Goal: Task Accomplishment & Management: Complete application form

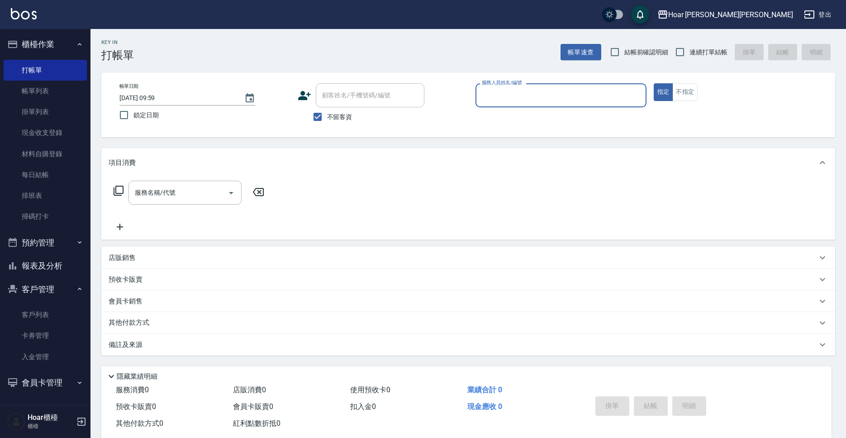
scroll to position [1, 0]
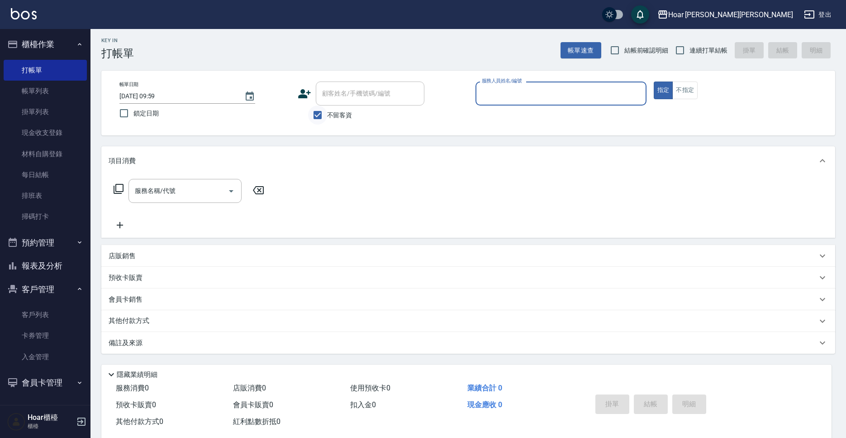
click at [317, 115] on input "不留客資" at bounding box center [317, 114] width 19 height 19
checkbox input "false"
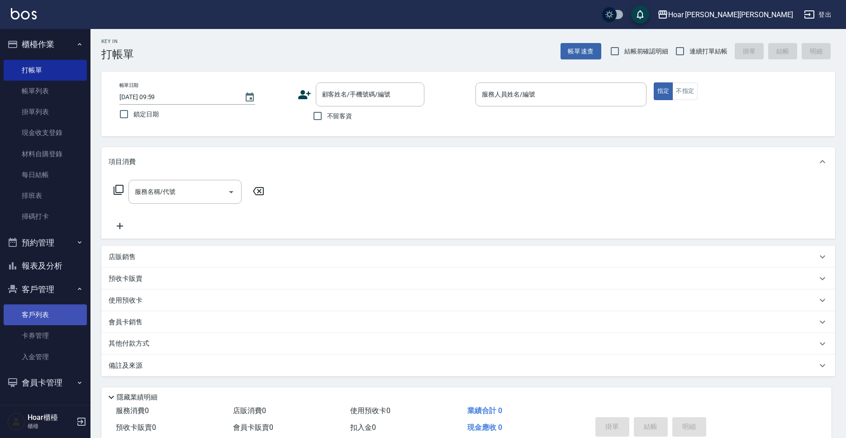
click at [58, 311] on link "客戶列表" at bounding box center [45, 314] width 83 height 21
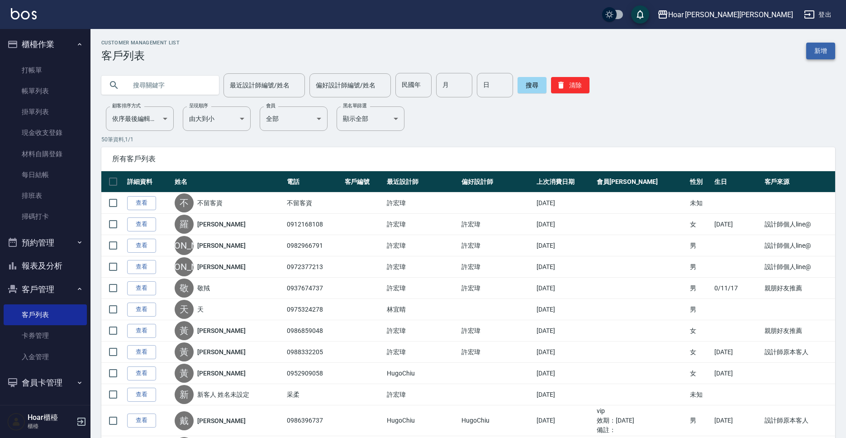
click at [818, 48] on link "新增" at bounding box center [820, 51] width 29 height 17
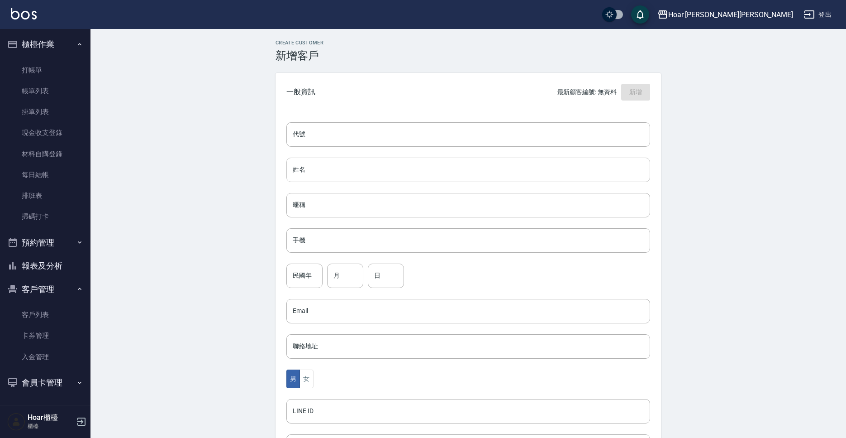
click at [426, 172] on input "姓名" at bounding box center [468, 169] width 364 height 24
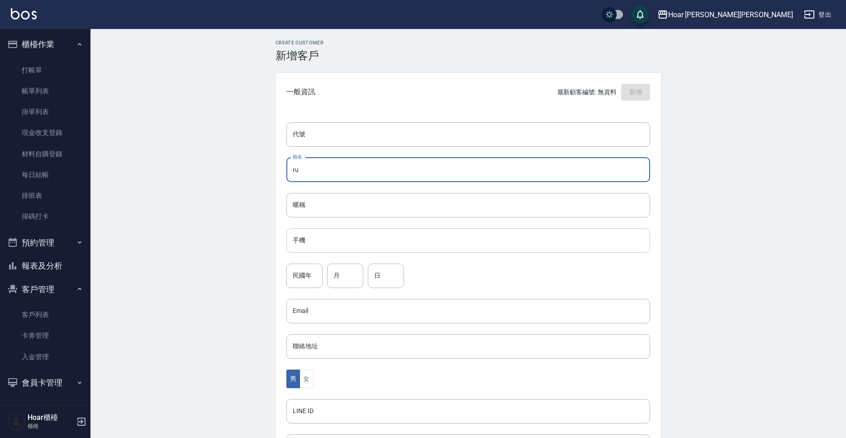
type input "r"
type input "[PERSON_NAME]"
click at [337, 246] on input "手機" at bounding box center [468, 240] width 364 height 24
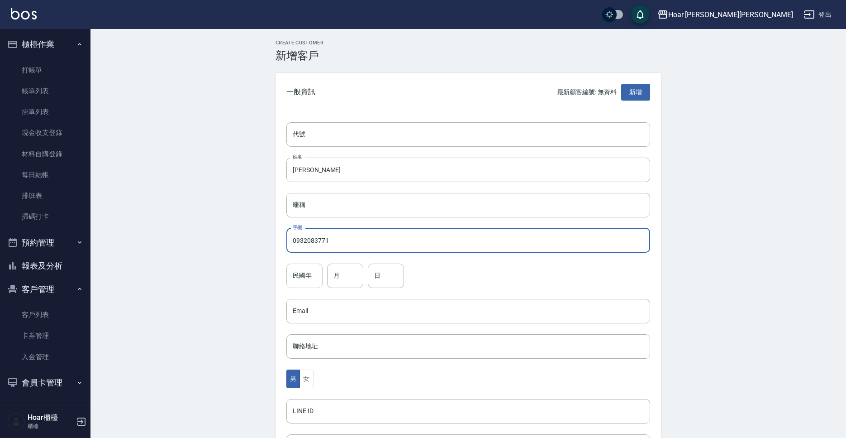
type input "0932083771"
click at [321, 277] on input "民國年" at bounding box center [304, 275] width 36 height 24
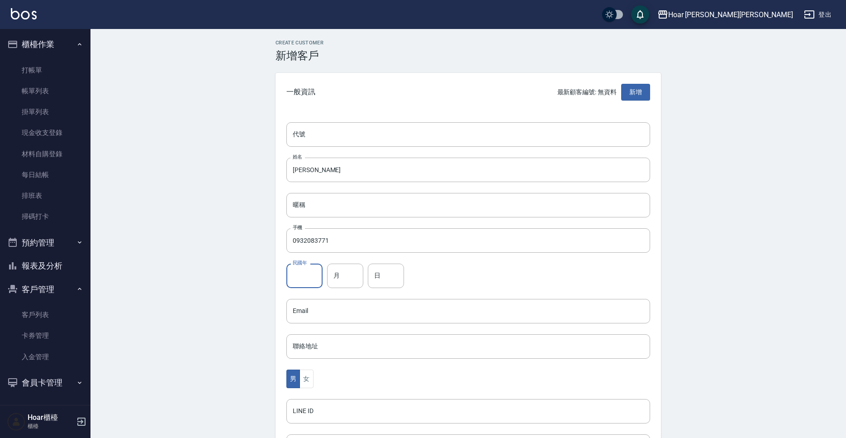
click at [311, 275] on input "民國年" at bounding box center [304, 275] width 36 height 24
type input "89"
click at [344, 276] on input "月" at bounding box center [345, 275] width 36 height 24
type input "1"
click at [381, 267] on input "日" at bounding box center [386, 275] width 36 height 24
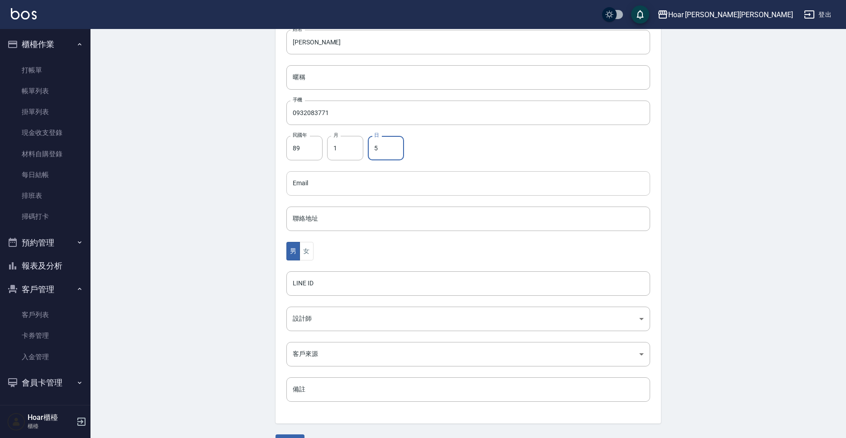
scroll to position [150, 0]
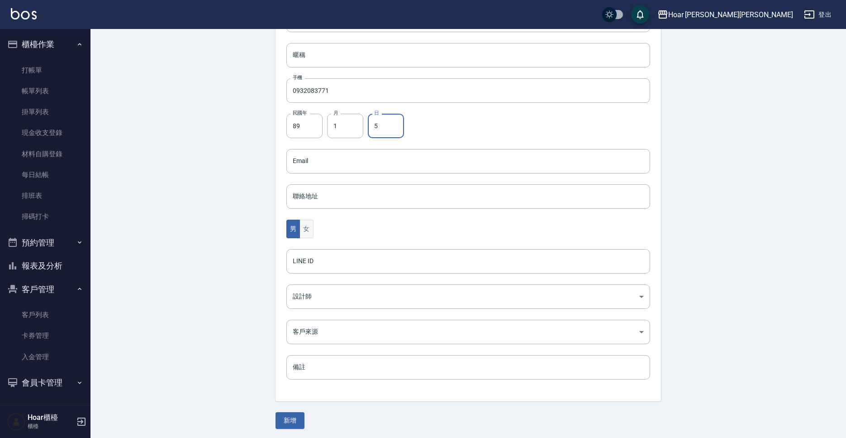
type input "5"
click at [306, 228] on button "女" at bounding box center [307, 228] width 14 height 19
click at [308, 299] on body "Hoar [PERSON_NAME][PERSON_NAME] 登出 櫃檯作業 打帳單 帳單列表 掛單列表 現金收支登錄 材料自購登錄 每日結帳 排班表 掃碼…" at bounding box center [423, 144] width 846 height 589
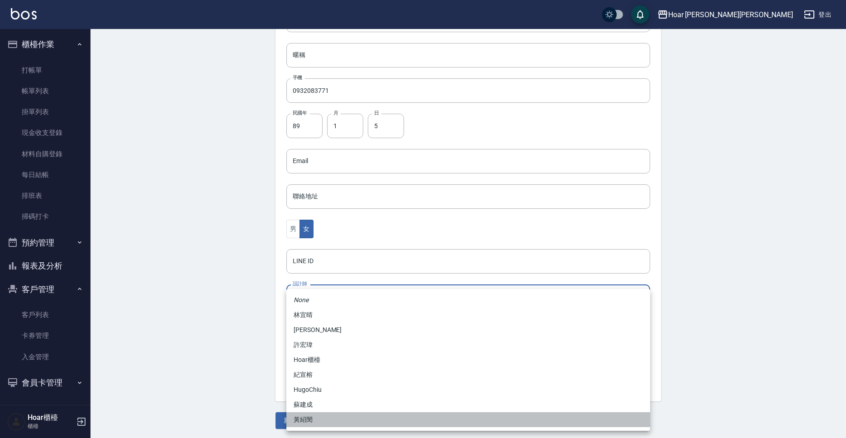
drag, startPoint x: 314, startPoint y: 417, endPoint x: 313, endPoint y: 379, distance: 37.6
click at [315, 415] on li "黃紹閔" at bounding box center [468, 419] width 364 height 15
type input "ca54d0d9-00fe-490f-ba6a-72a5339bf885"
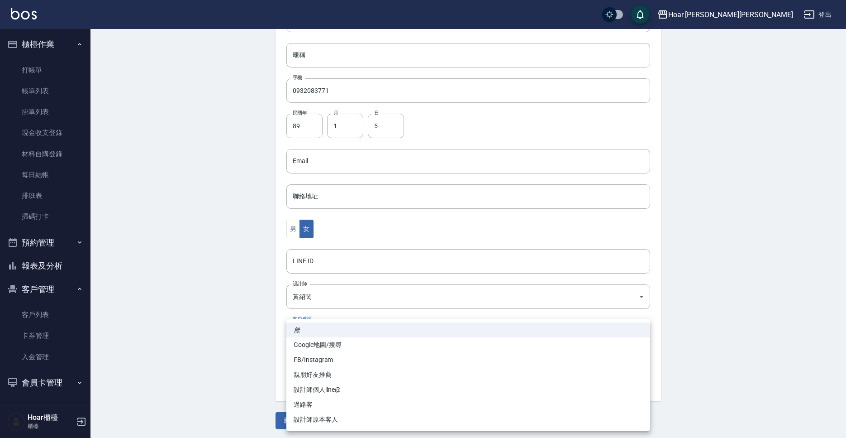
click at [316, 334] on body "Hoar [PERSON_NAME][PERSON_NAME] 登出 櫃檯作業 打帳單 帳單列表 掛單列表 現金收支登錄 材料自購登錄 每日結帳 排班表 掃碼…" at bounding box center [423, 144] width 846 height 589
click at [322, 418] on li "設計師原本客人" at bounding box center [468, 419] width 364 height 15
type input "設計師原本客人"
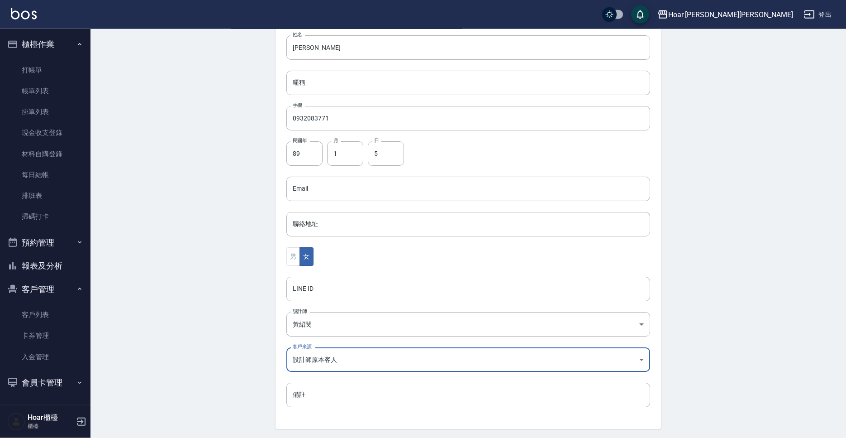
scroll to position [152, 0]
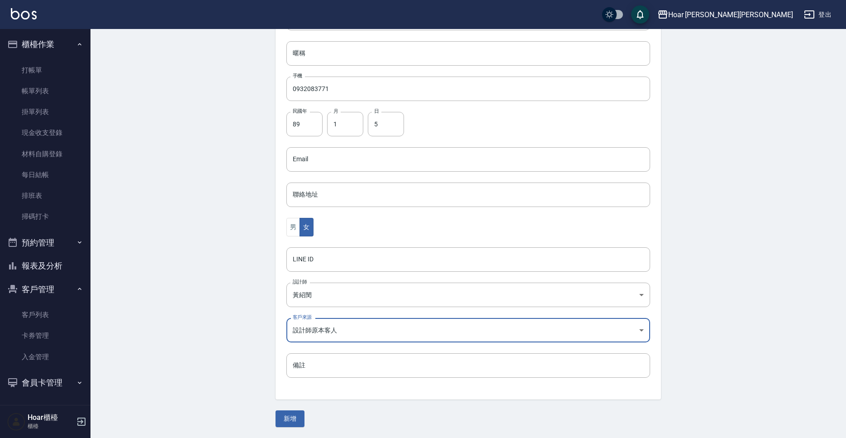
drag, startPoint x: 299, startPoint y: 414, endPoint x: 308, endPoint y: 413, distance: 9.1
click at [300, 414] on button "新增" at bounding box center [290, 418] width 29 height 17
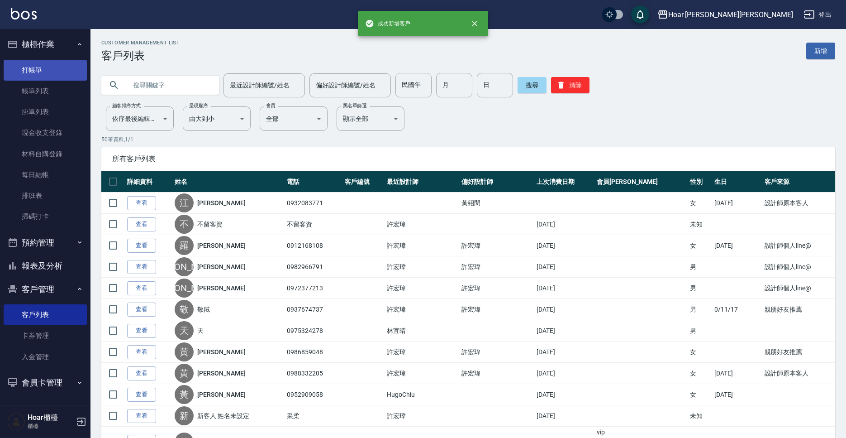
click at [37, 68] on link "打帳單" at bounding box center [45, 70] width 83 height 21
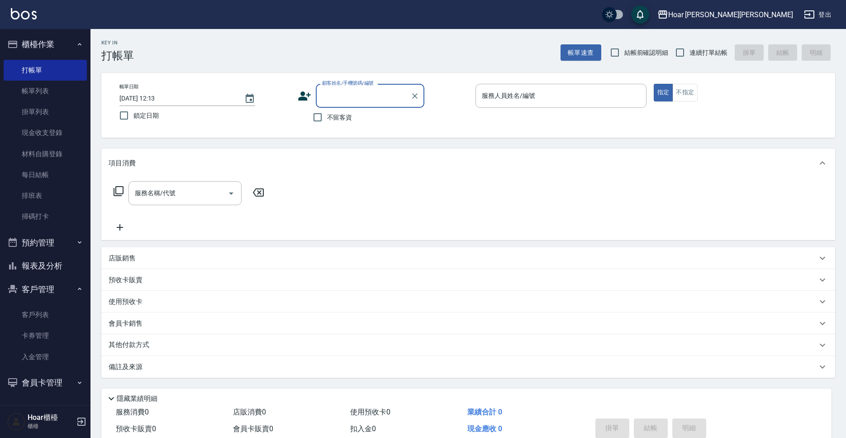
click at [339, 89] on input "顧客姓名/手機號碼/編號" at bounding box center [363, 96] width 87 height 16
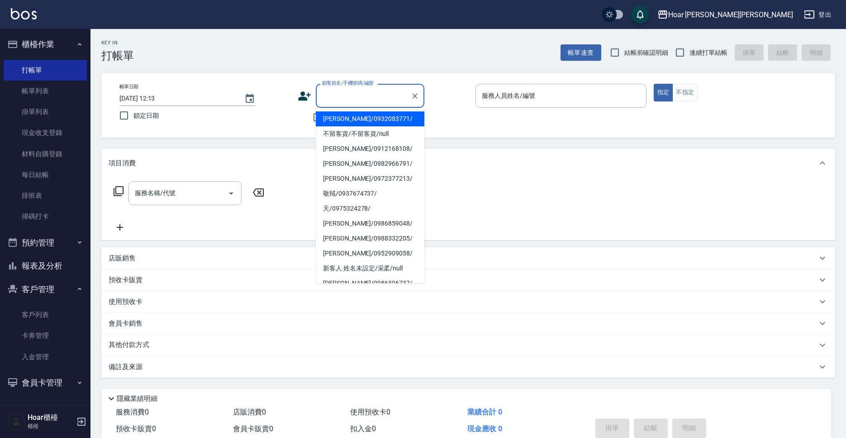
click at [345, 117] on li "[PERSON_NAME]/0932083771/" at bounding box center [370, 118] width 109 height 15
type input "[PERSON_NAME]/0932083771/"
type input "Shami-3"
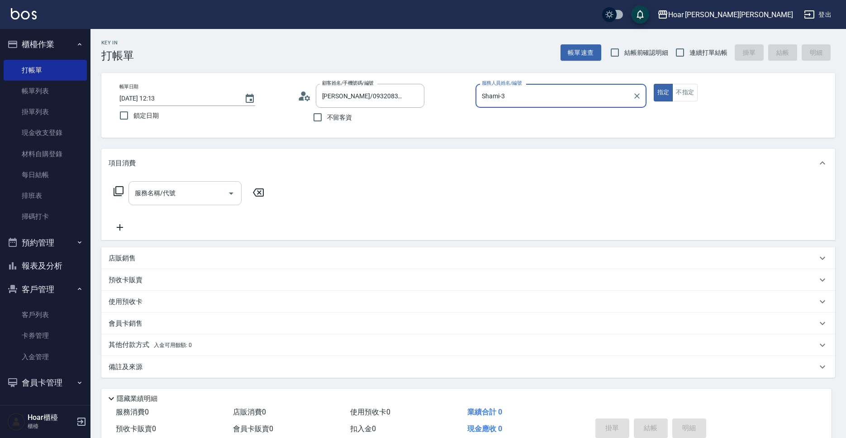
click at [210, 194] on input "服務名稱/代號" at bounding box center [178, 193] width 91 height 16
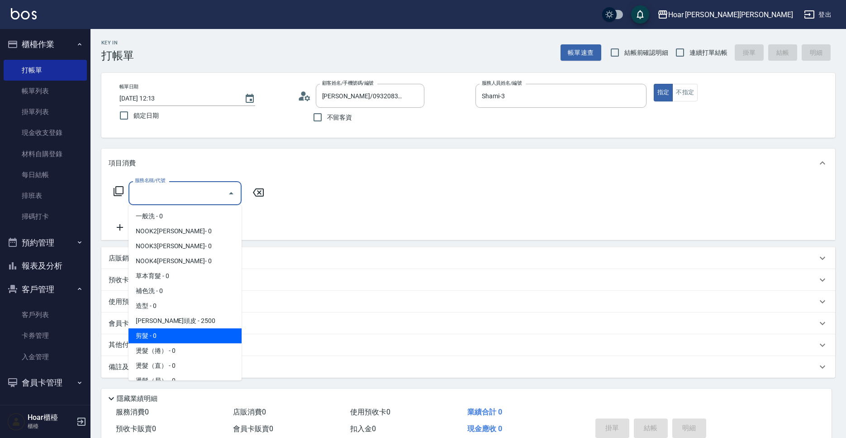
drag, startPoint x: 166, startPoint y: 340, endPoint x: 198, endPoint y: 286, distance: 62.9
click at [168, 333] on span "剪髮 - 0" at bounding box center [185, 335] width 113 height 15
type input "剪髮(201)"
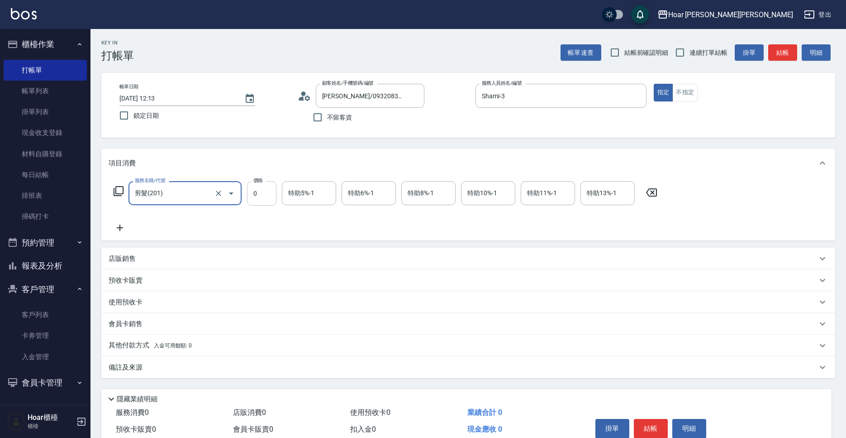
click at [264, 188] on input "0" at bounding box center [261, 193] width 29 height 24
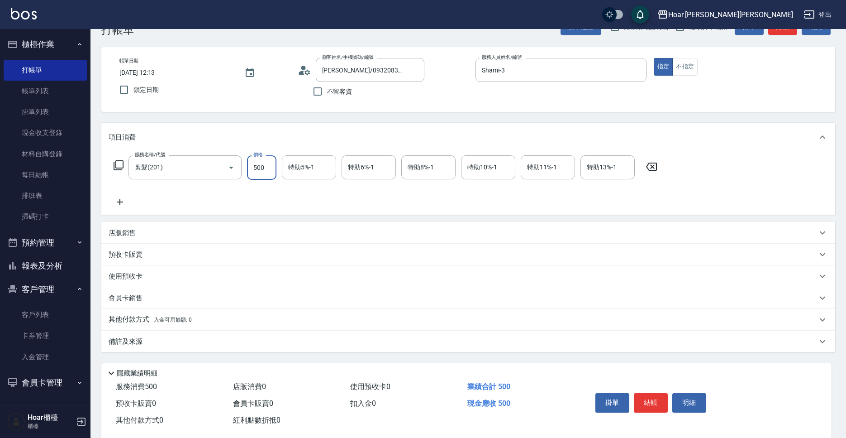
scroll to position [43, 0]
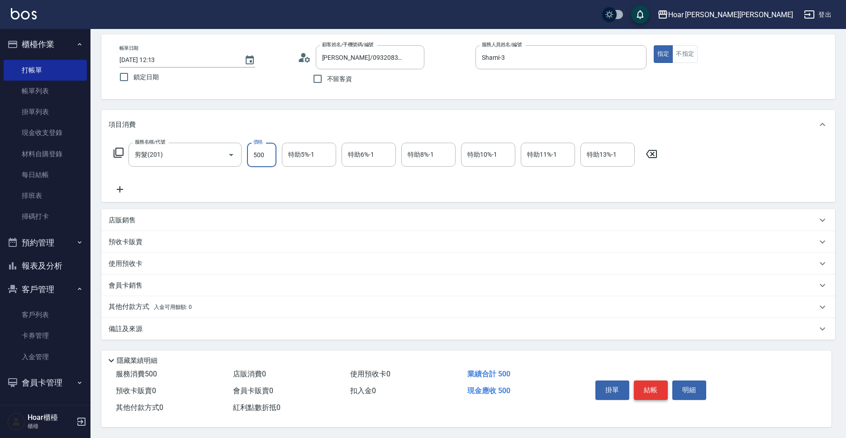
type input "500"
click at [647, 392] on button "結帳" at bounding box center [651, 389] width 34 height 19
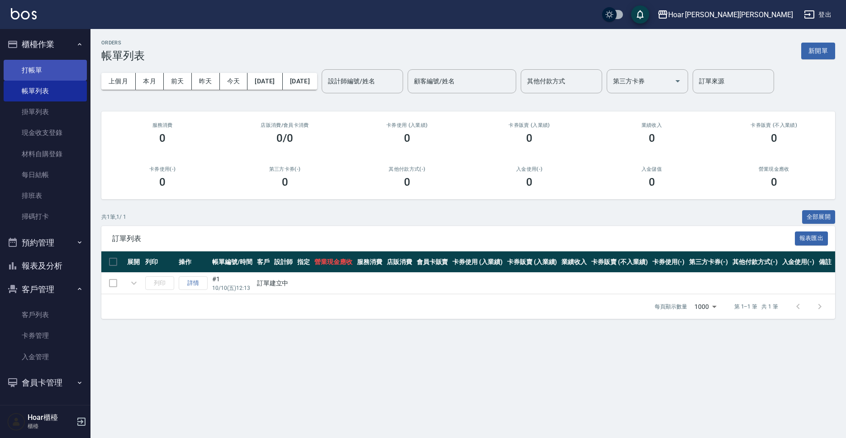
click at [38, 71] on link "打帳單" at bounding box center [45, 70] width 83 height 21
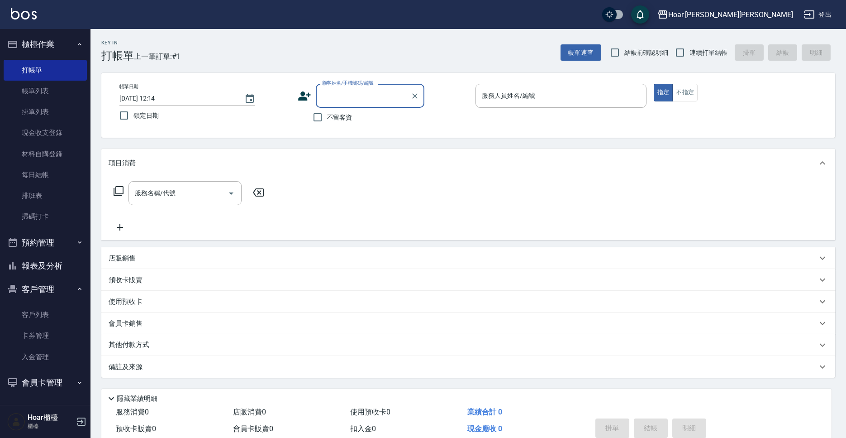
click at [335, 95] on input "顧客姓名/手機號碼/編號" at bounding box center [363, 96] width 87 height 16
type input "u"
type input "U"
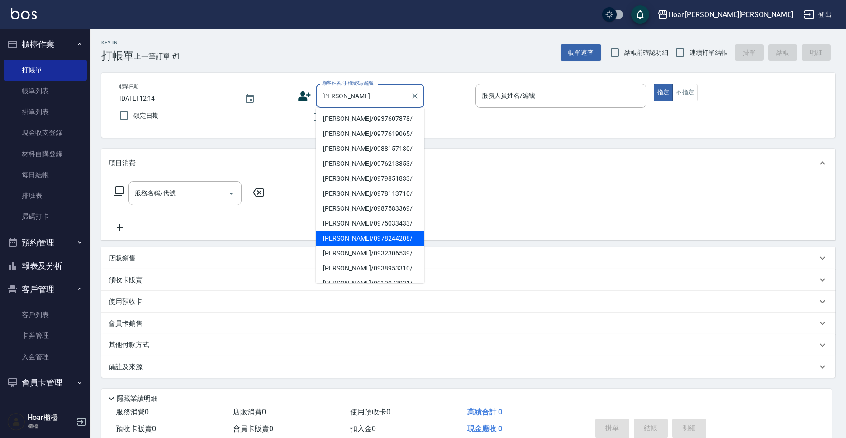
drag, startPoint x: 342, startPoint y: 239, endPoint x: 337, endPoint y: 229, distance: 11.5
click at [341, 239] on li "[PERSON_NAME]/0978244208/" at bounding box center [370, 238] width 109 height 15
type input "[PERSON_NAME]/0978244208/"
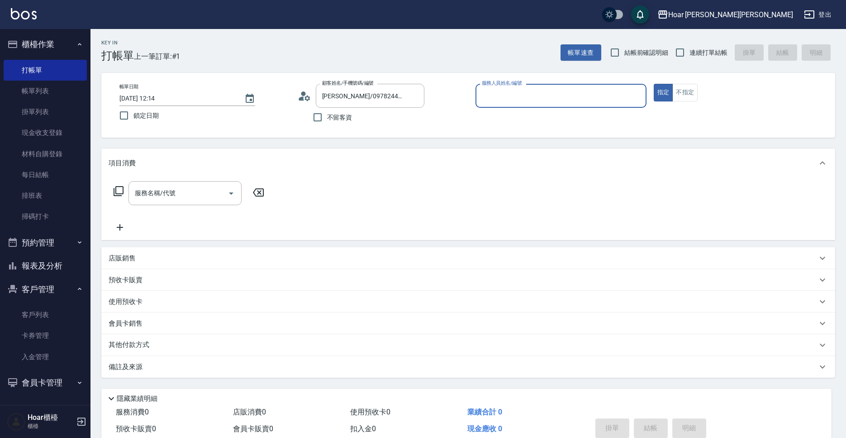
type input "Shami-3"
click at [141, 195] on input "服務名稱/代號" at bounding box center [178, 193] width 91 height 16
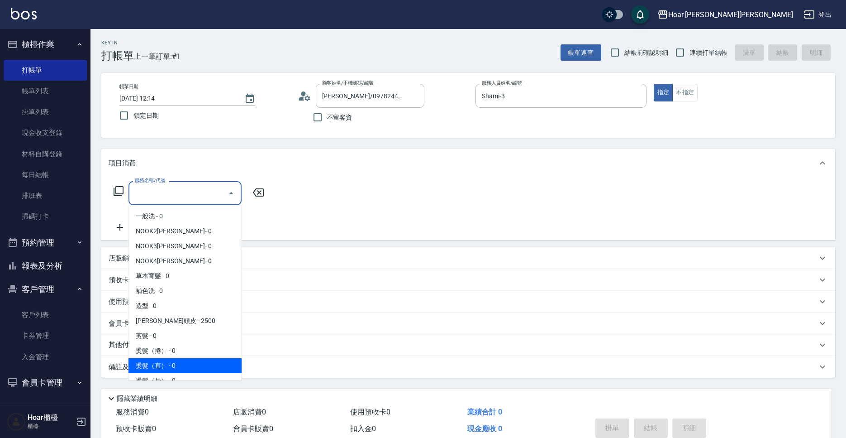
click at [177, 359] on span "燙髮（直） - 0" at bounding box center [185, 365] width 113 height 15
type input "燙髮（直）(302)"
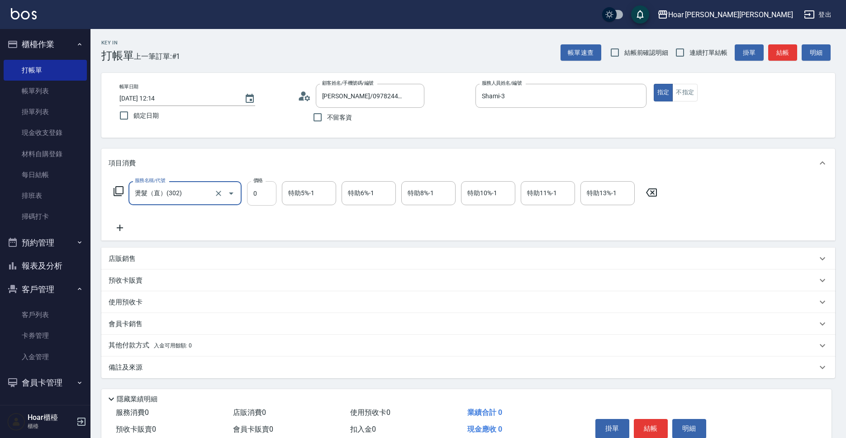
click at [256, 199] on input "0" at bounding box center [261, 193] width 29 height 24
click at [267, 192] on input "0" at bounding box center [261, 193] width 29 height 24
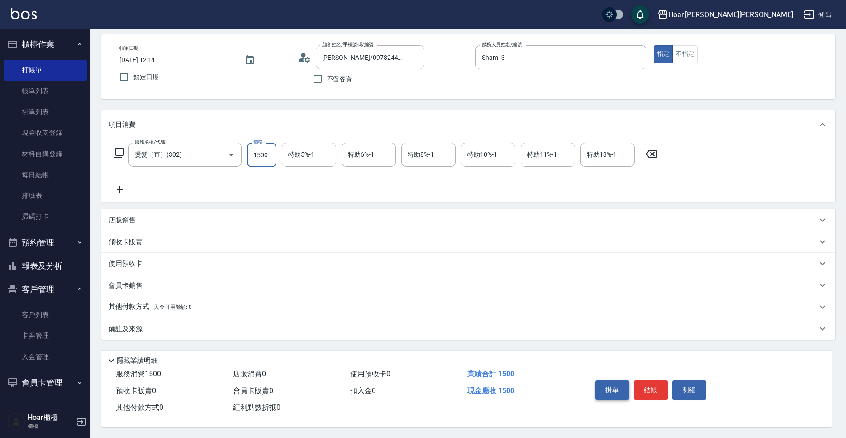
type input "1500"
click at [614, 381] on button "掛單" at bounding box center [612, 389] width 34 height 19
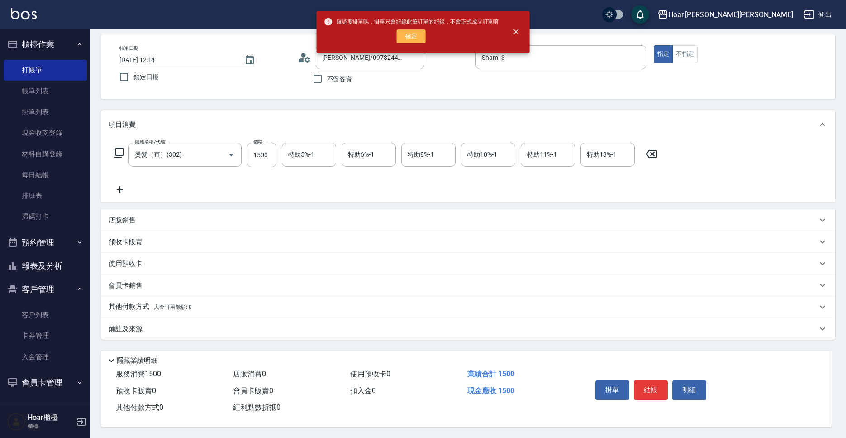
click at [408, 31] on button "確定" at bounding box center [411, 36] width 29 height 14
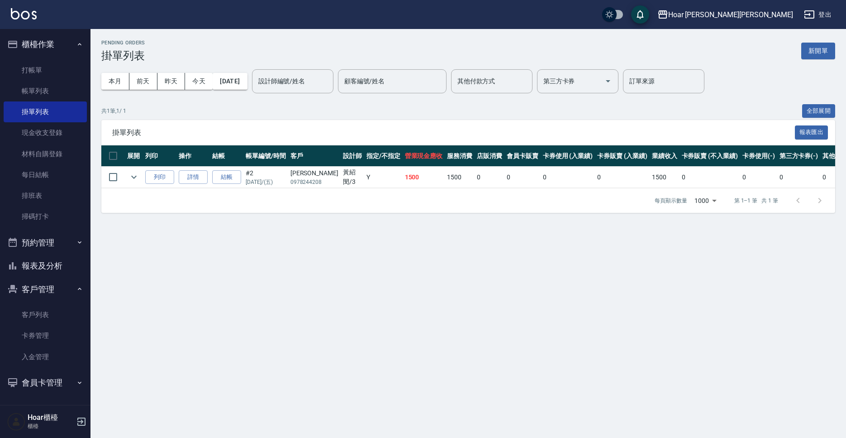
click at [194, 236] on div "Pending Orders 掛單列表 新開單 本月 [DATE] [DATE] [DATE] [DATE] 設計師編號/姓名 設計師編號/姓名 顧客編號/姓…" at bounding box center [423, 219] width 846 height 438
click at [45, 69] on link "打帳單" at bounding box center [45, 70] width 83 height 21
